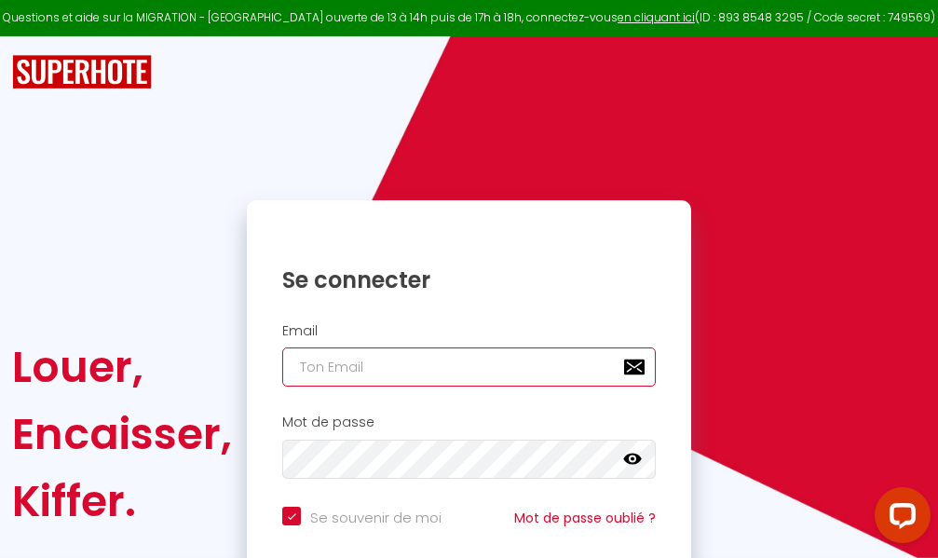
click at [489, 365] on input "email" at bounding box center [468, 366] width 373 height 39
type input "m"
checkbox input "true"
type input "ma"
checkbox input "true"
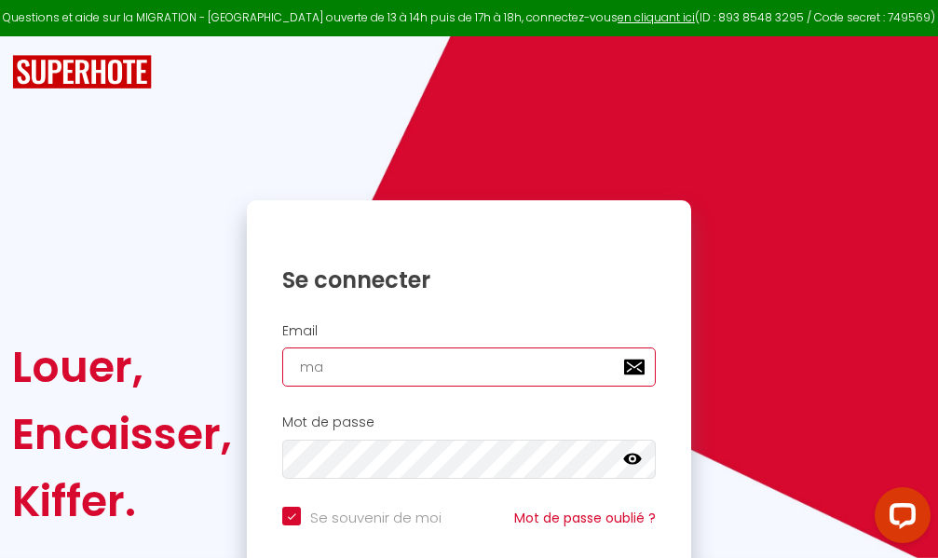
type input "mar"
checkbox input "true"
type input "marc"
checkbox input "true"
type input "marcd"
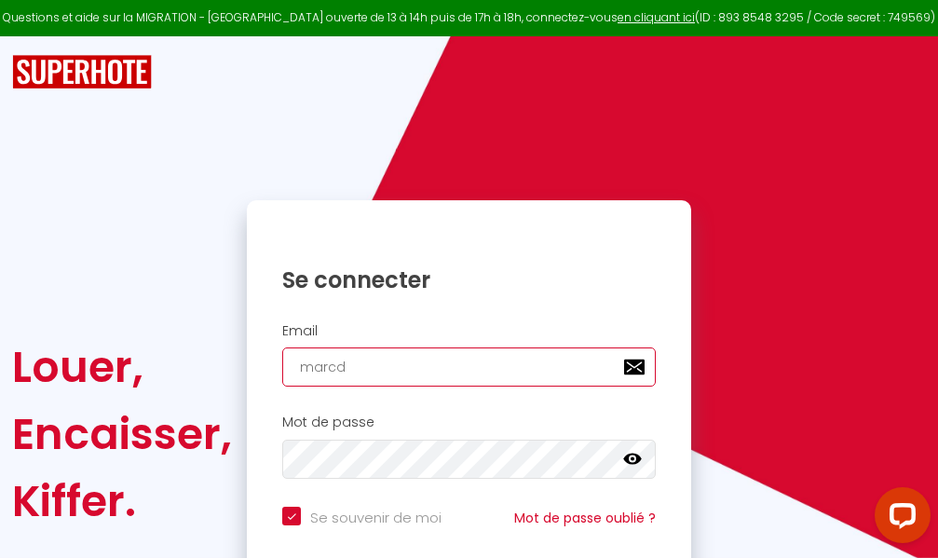
checkbox input "true"
type input "marcdp"
checkbox input "true"
type input "marcdpo"
checkbox input "true"
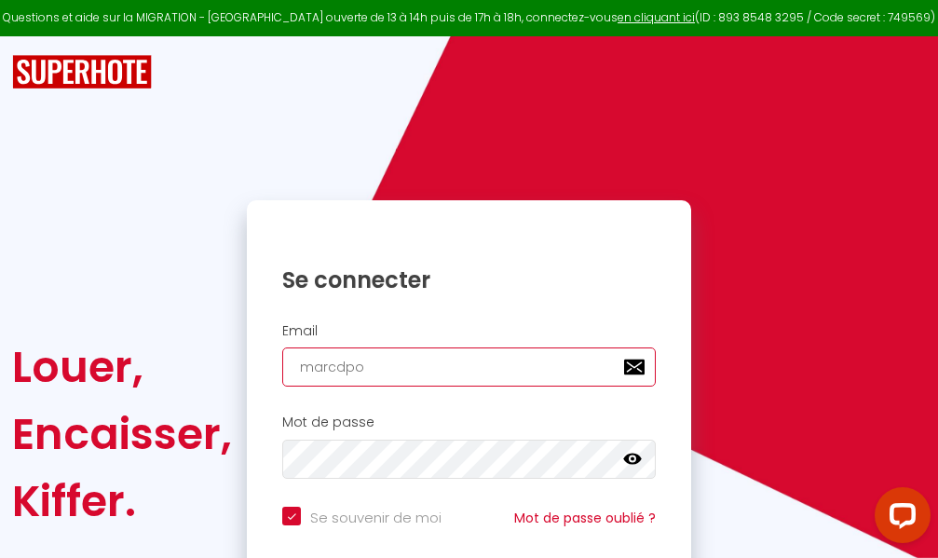
type input "marcdpoz"
checkbox input "true"
type input "marcdpoz."
checkbox input "true"
type input "marcdpoz.l"
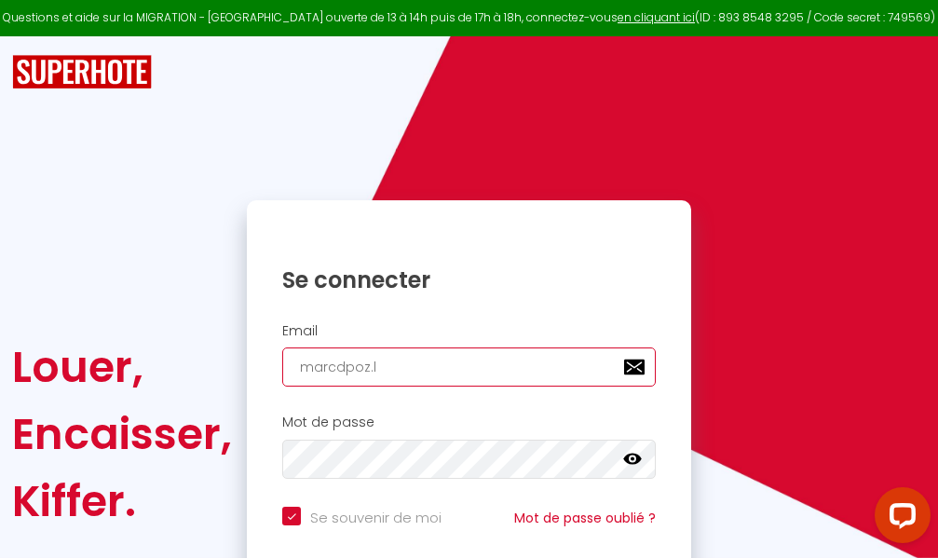
checkbox input "true"
type input "marcdpoz.lo"
checkbox input "true"
type input "marcdpoz.loc"
checkbox input "true"
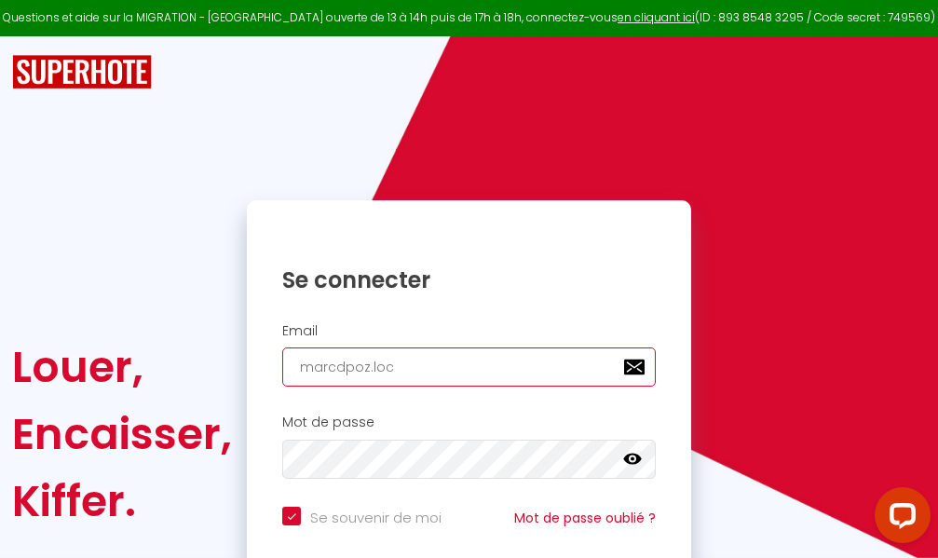
type input "marcdpoz.loca"
checkbox input "true"
type input "marcdpoz.locat"
checkbox input "true"
type input "marcdpoz.locati"
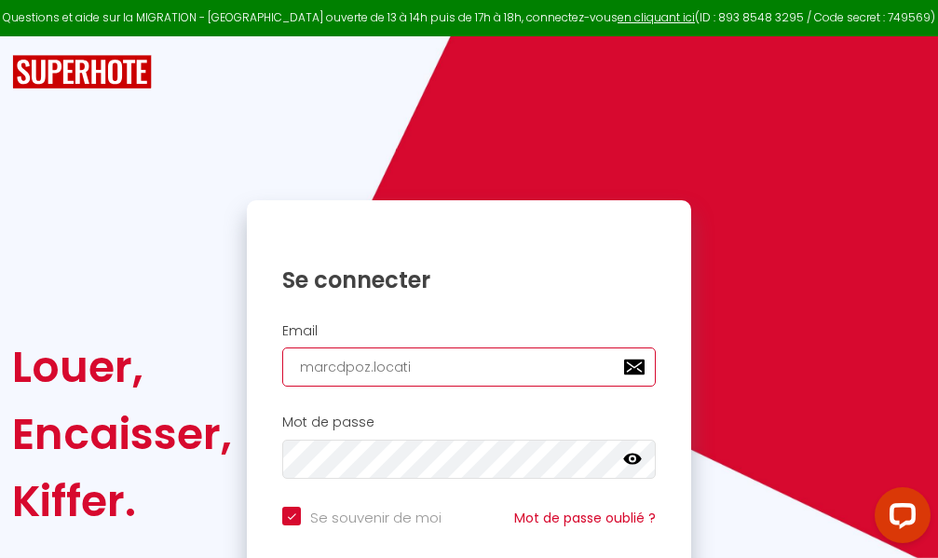
checkbox input "true"
type input "marcdpoz.locatio"
checkbox input "true"
type input "marcdpoz.location"
checkbox input "true"
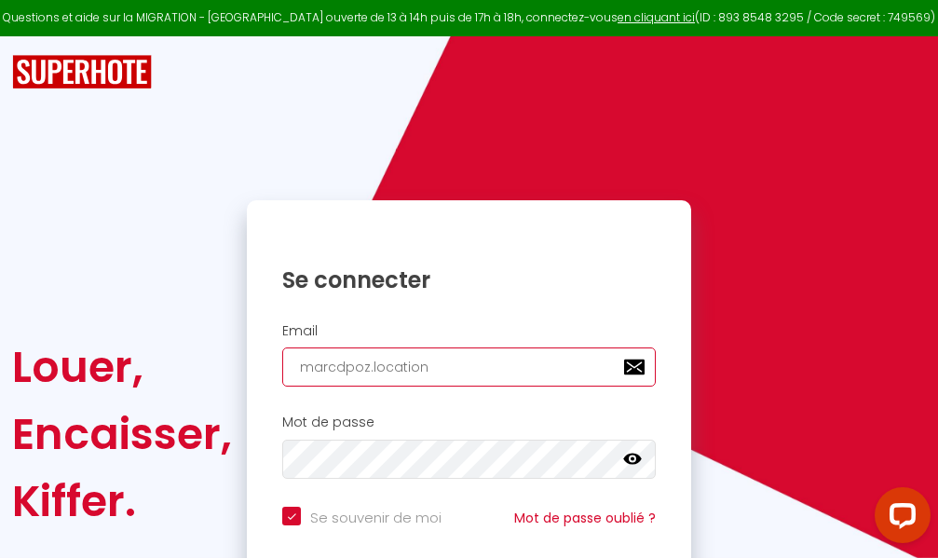
type input "marcdpoz.location@"
checkbox input "true"
type input "marcdpoz.location@g"
checkbox input "true"
type input "marcdpoz.location@gm"
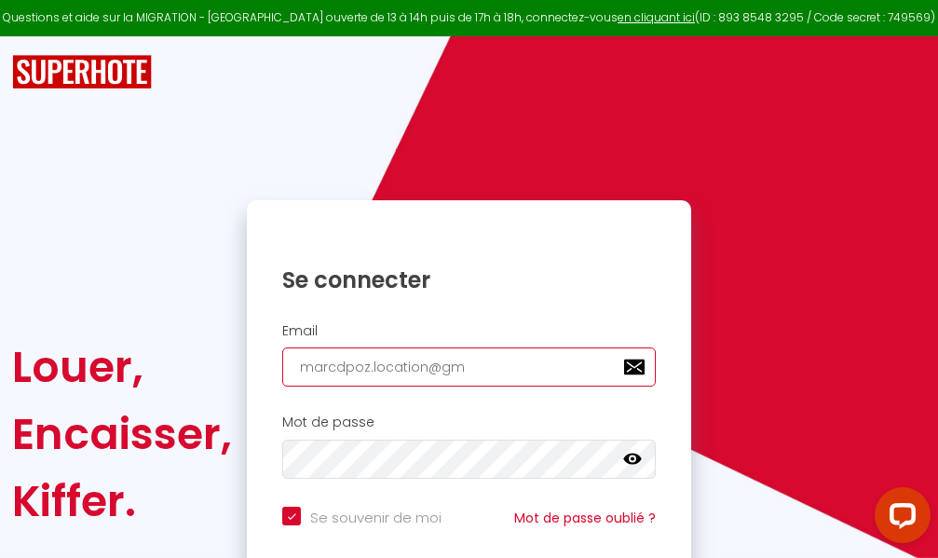
checkbox input "true"
type input "marcdpoz.location@gma"
checkbox input "true"
type input "marcdpoz.location@gmai"
checkbox input "true"
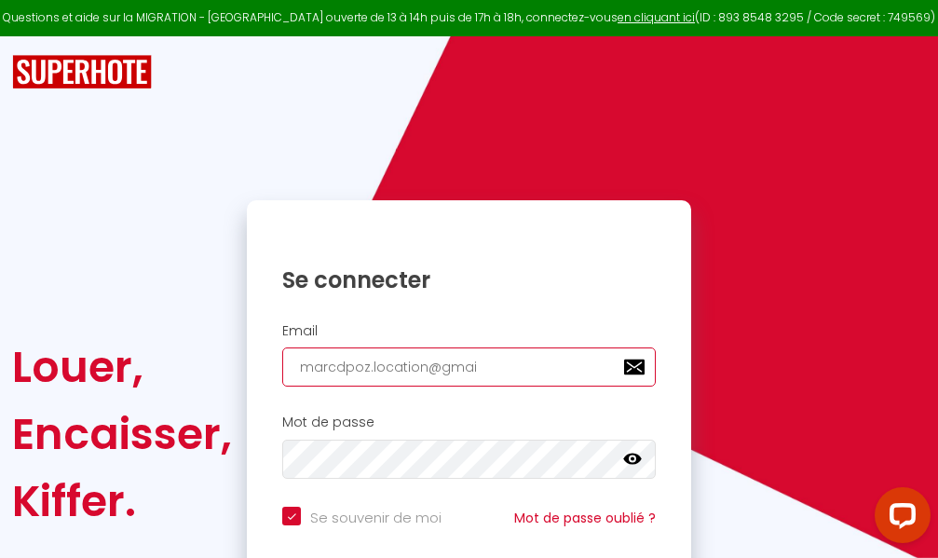
type input "[EMAIL_ADDRESS]"
checkbox input "true"
type input "[EMAIL_ADDRESS]."
checkbox input "true"
type input "marcdpoz.location@gmail.c"
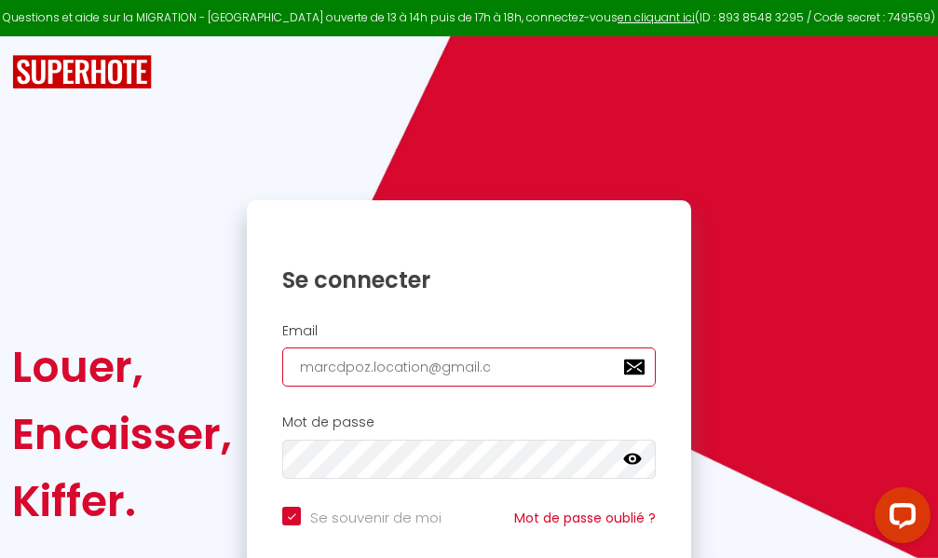
checkbox input "true"
type input "[EMAIL_ADDRESS][DOMAIN_NAME]"
checkbox input "true"
type input "[EMAIL_ADDRESS][DOMAIN_NAME]"
checkbox input "true"
